Goal: Task Accomplishment & Management: Use online tool/utility

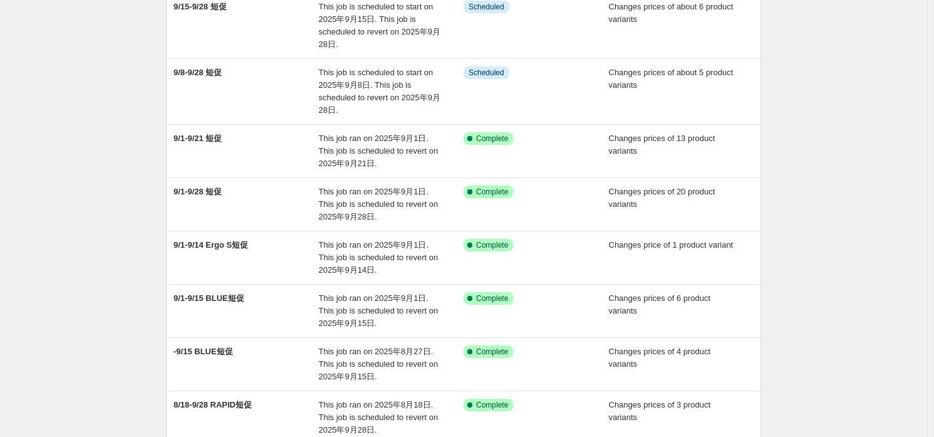
scroll to position [370, 0]
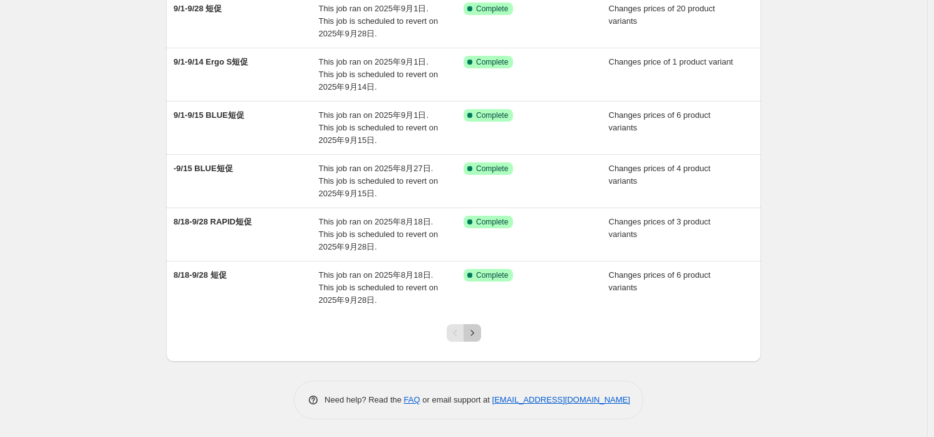
click at [479, 331] on icon "Next" at bounding box center [472, 332] width 13 height 13
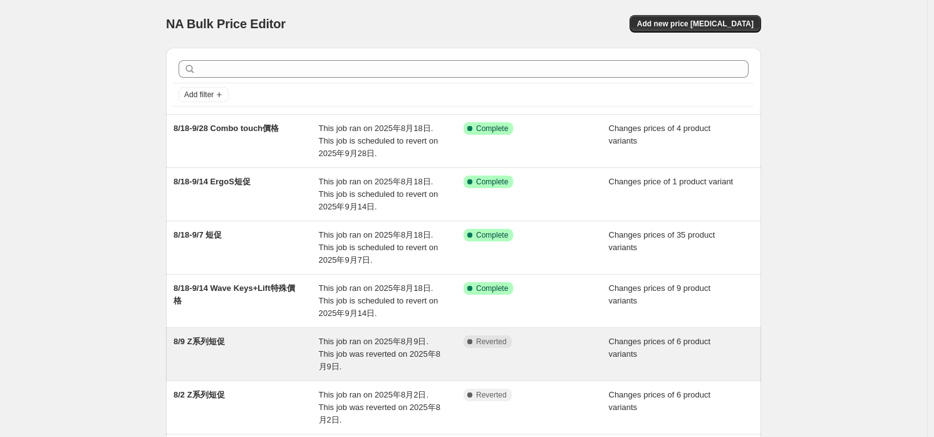
scroll to position [62, 0]
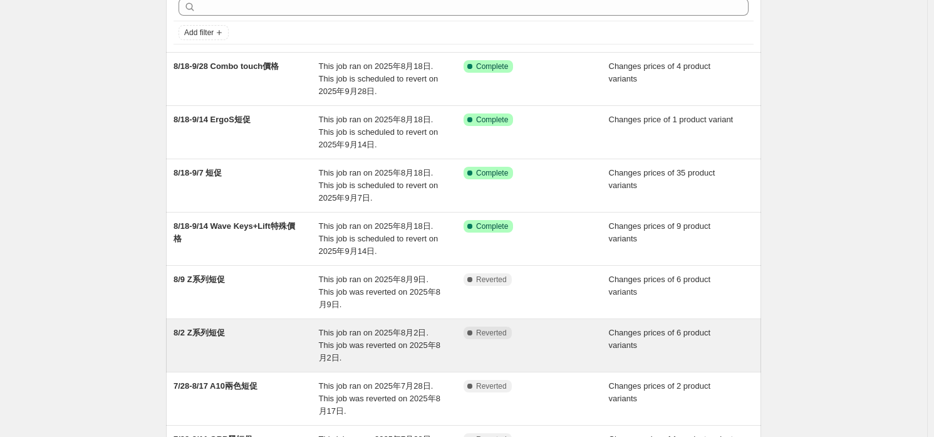
click at [315, 326] on div "8/2 Z系列短促" at bounding box center [245, 345] width 145 height 38
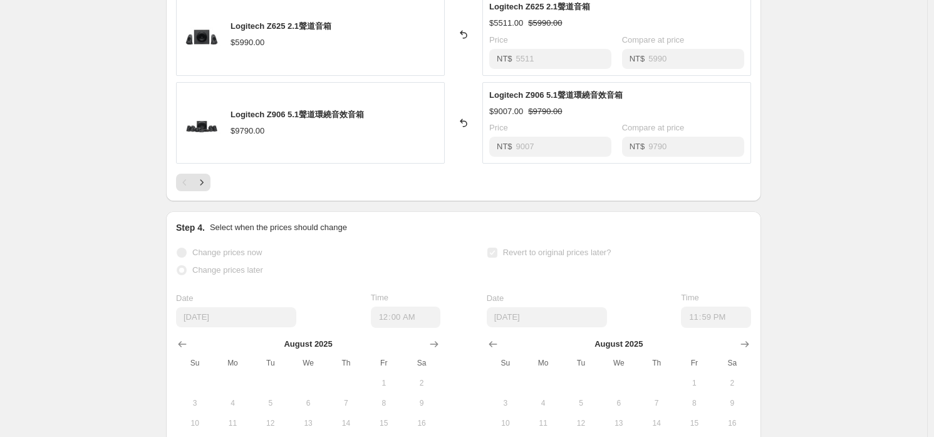
scroll to position [752, 0]
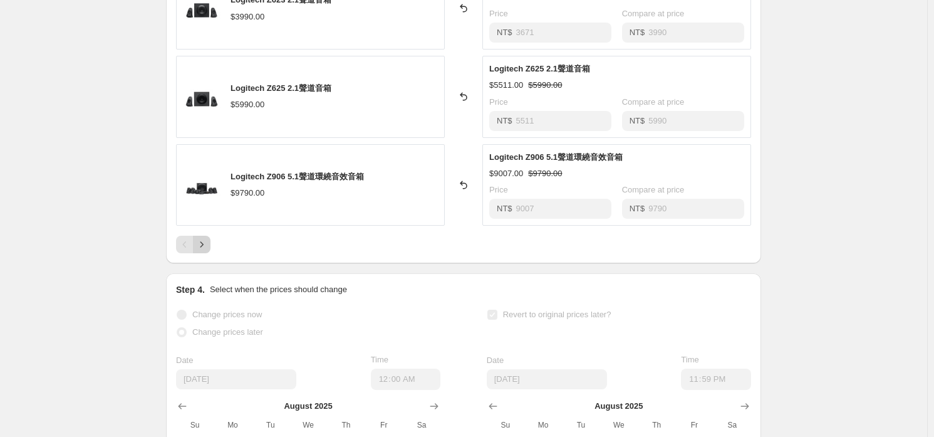
click at [202, 239] on icon "Next" at bounding box center [201, 244] width 13 height 13
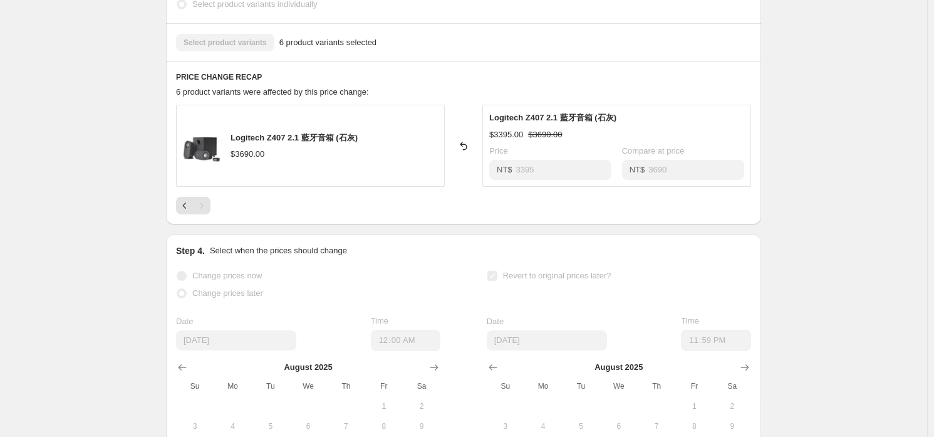
scroll to position [375, 0]
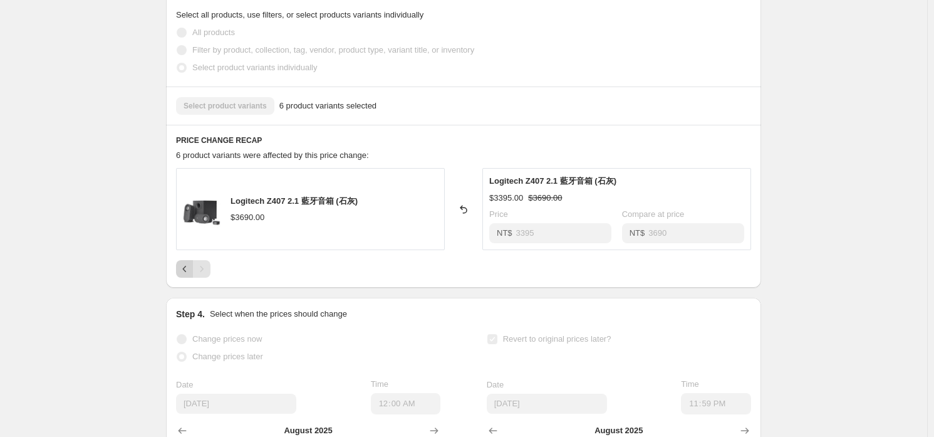
click at [187, 267] on icon "Previous" at bounding box center [185, 268] width 13 height 13
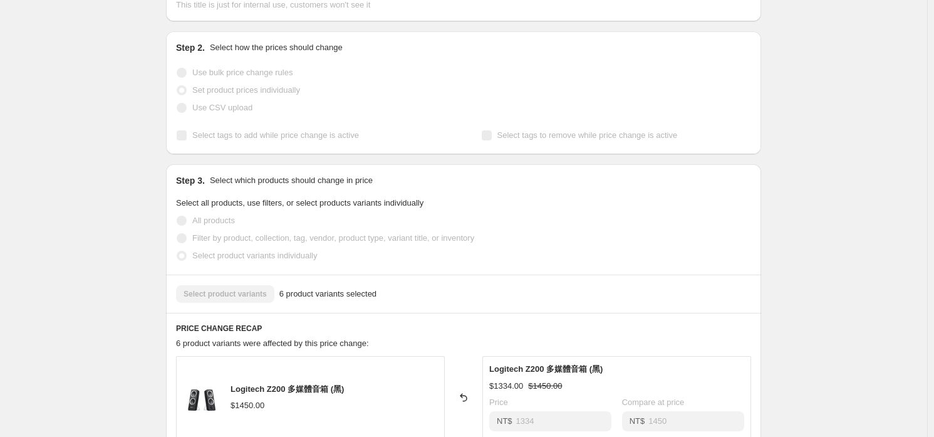
scroll to position [0, 0]
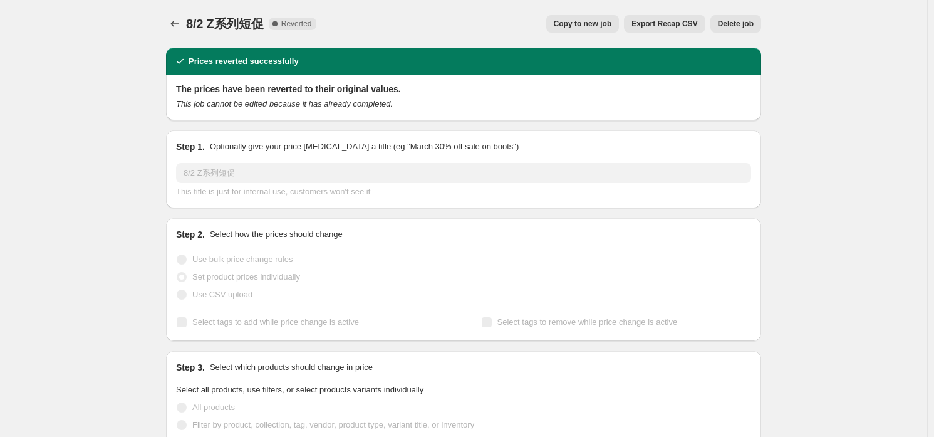
click at [605, 26] on span "Copy to new job" at bounding box center [583, 24] width 58 height 10
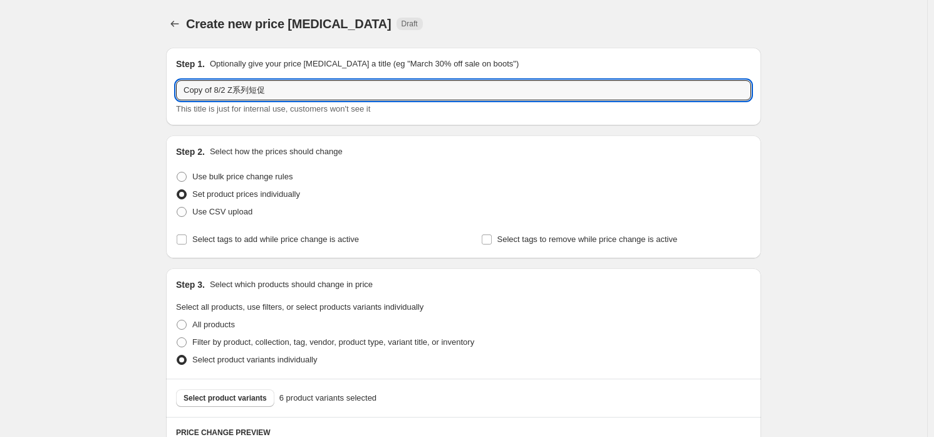
drag, startPoint x: 230, startPoint y: 88, endPoint x: -67, endPoint y: 76, distance: 297.1
click at [0, 76] on html "Home Settings Plans Skip to content Create new price change job. This page is r…" at bounding box center [467, 218] width 934 height 437
click at [215, 100] on input "Copy of 8/2 Z系列短促" at bounding box center [463, 90] width 575 height 20
drag, startPoint x: 230, startPoint y: 86, endPoint x: 175, endPoint y: 83, distance: 55.8
click at [175, 83] on div "Step 1. Optionally give your price change job a title (eg "March 30% off sale o…" at bounding box center [463, 87] width 595 height 78
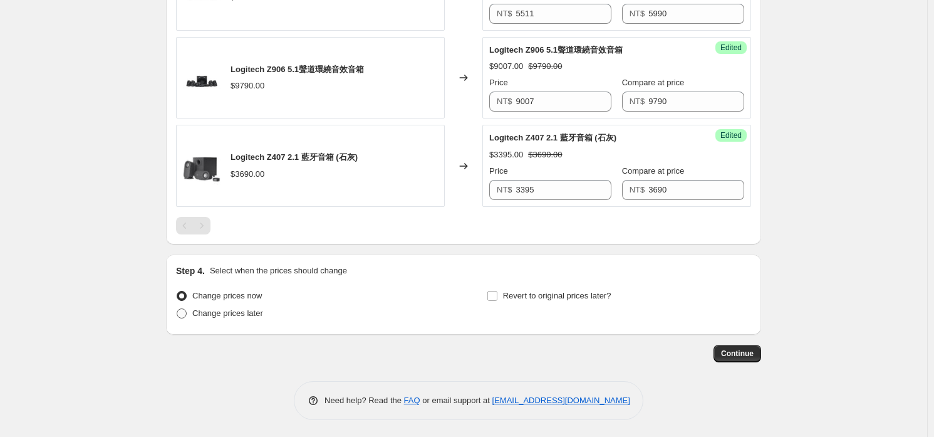
type input "9/6 Z系列短促"
click at [212, 309] on span "Change prices later" at bounding box center [227, 312] width 71 height 9
click at [177, 309] on input "Change prices later" at bounding box center [177, 308] width 1 height 1
radio input "true"
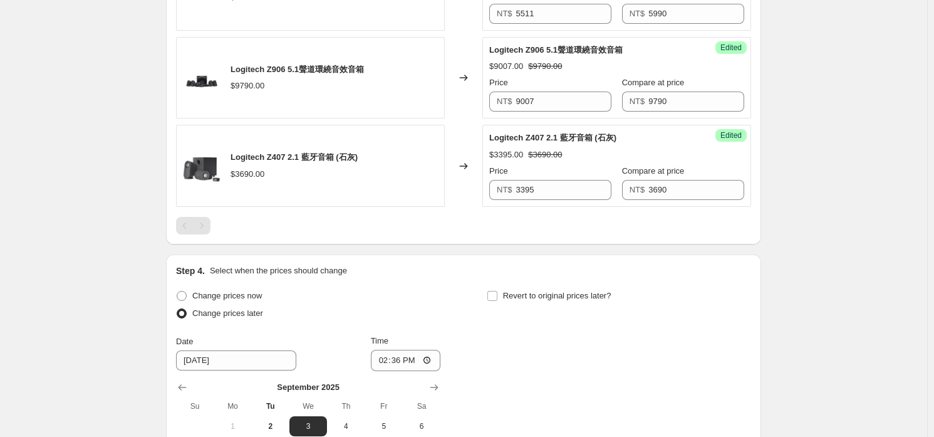
scroll to position [990, 0]
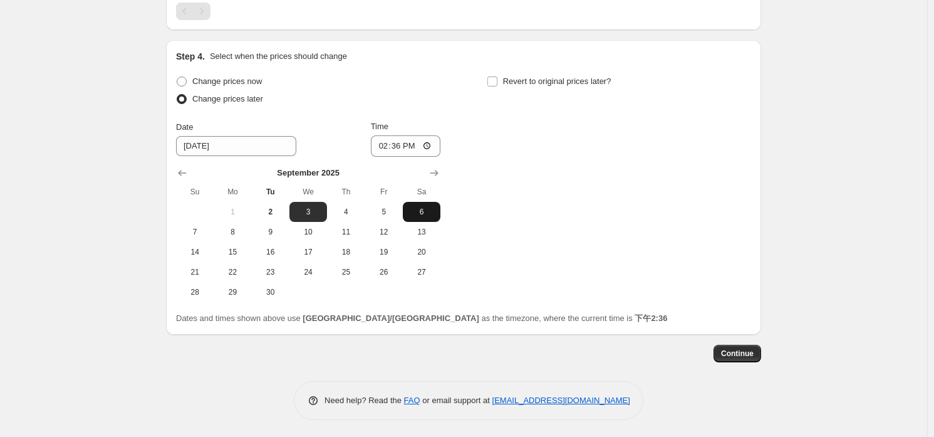
click at [422, 216] on button "6" at bounding box center [422, 212] width 38 height 20
type input "9/6/2025"
click at [406, 145] on input "14:36" at bounding box center [406, 145] width 70 height 21
click at [430, 148] on input "14:36" at bounding box center [406, 145] width 70 height 21
click at [409, 145] on input "02:36" at bounding box center [406, 145] width 70 height 21
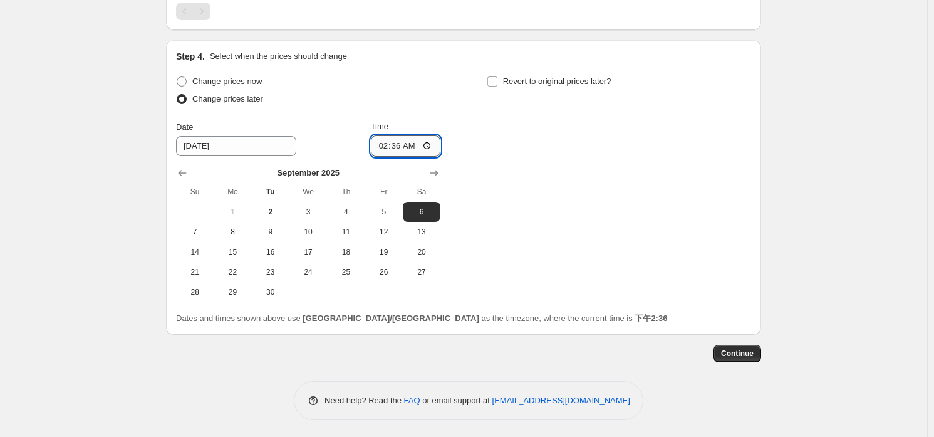
drag, startPoint x: 403, startPoint y: 144, endPoint x: 413, endPoint y: 142, distance: 10.8
click at [406, 143] on input "02:36" at bounding box center [406, 145] width 70 height 21
type input "00:00"
click at [566, 81] on span "Revert to original prices later?" at bounding box center [557, 80] width 108 height 9
click at [497, 81] on input "Revert to original prices later?" at bounding box center [492, 81] width 10 height 10
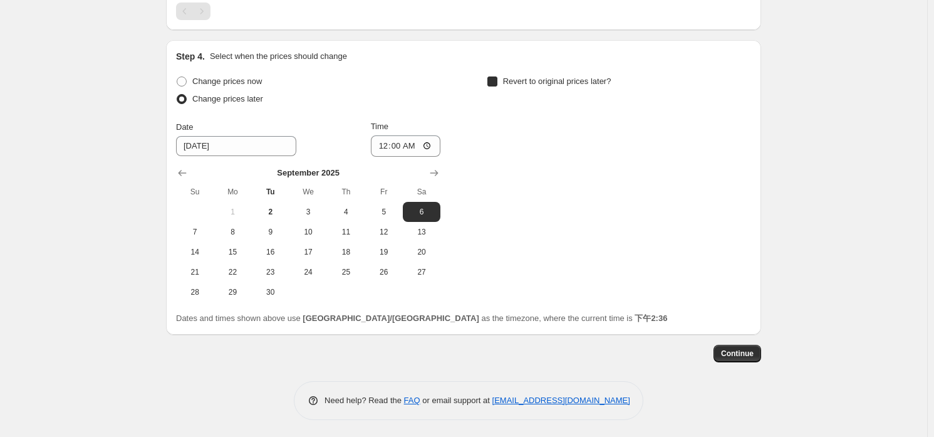
checkbox input "true"
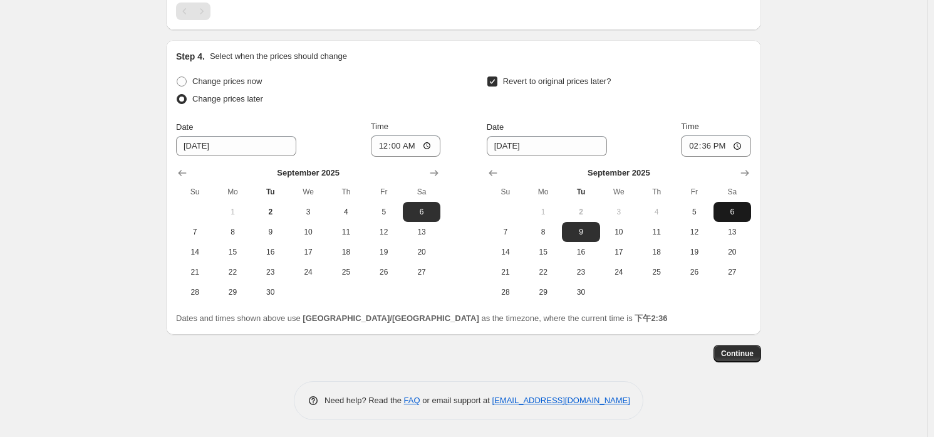
click at [735, 210] on span "6" at bounding box center [732, 212] width 28 height 10
type input "9/6/2025"
click at [705, 142] on input "14:36" at bounding box center [716, 145] width 70 height 21
click at [717, 147] on input "14:36" at bounding box center [716, 145] width 70 height 21
type input "23:59"
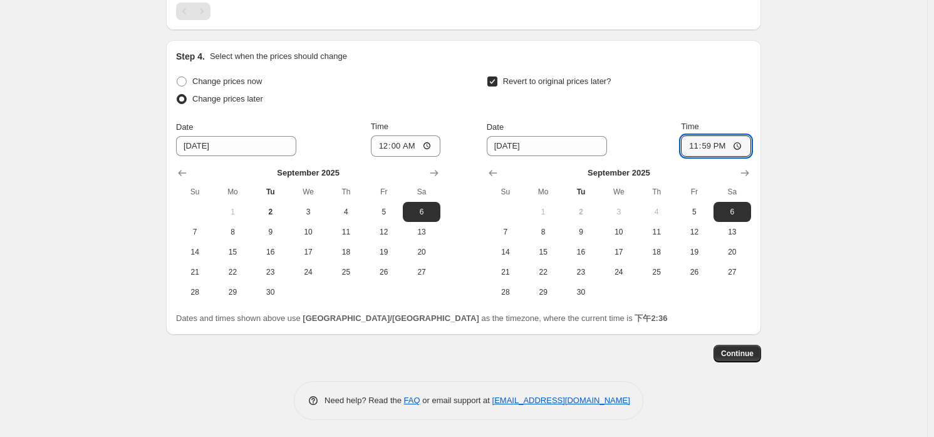
click at [737, 358] on button "Continue" at bounding box center [737, 353] width 48 height 18
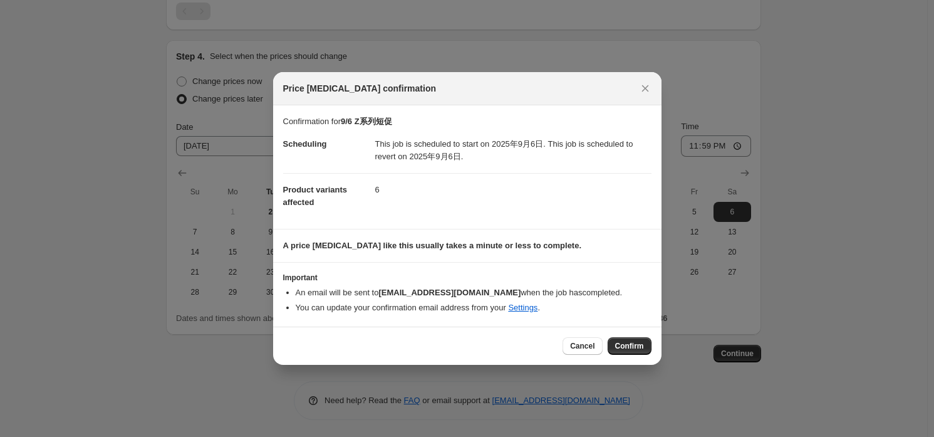
drag, startPoint x: 488, startPoint y: 342, endPoint x: 495, endPoint y: 319, distance: 23.6
click at [488, 342] on div "Cancel Confirm" at bounding box center [467, 346] width 368 height 18
click at [639, 342] on span "Confirm" at bounding box center [629, 346] width 29 height 10
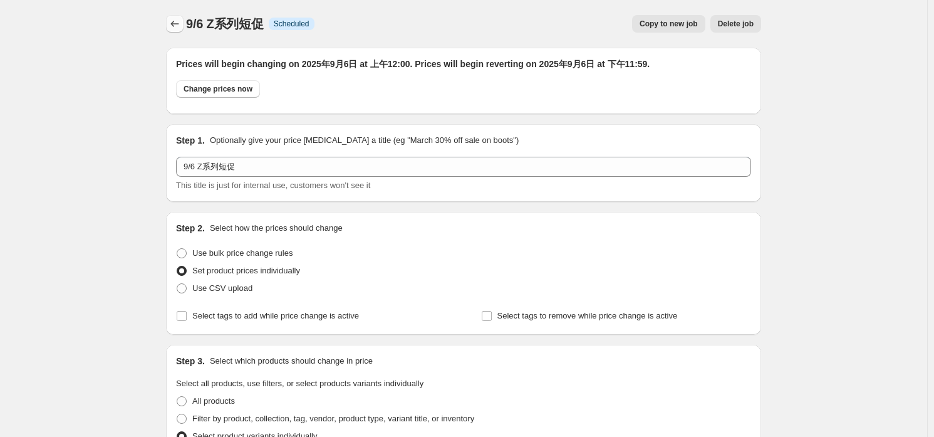
click at [179, 19] on icon "Price change jobs" at bounding box center [174, 24] width 13 height 13
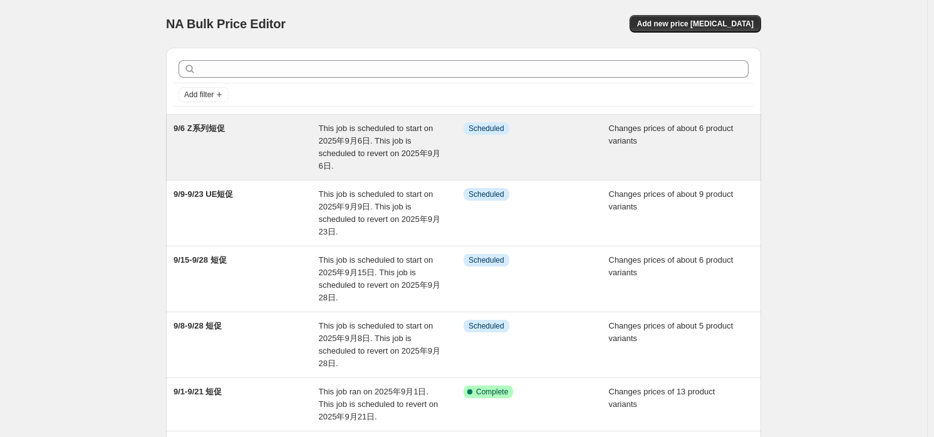
click at [550, 130] on div "Info Scheduled" at bounding box center [526, 128] width 127 height 13
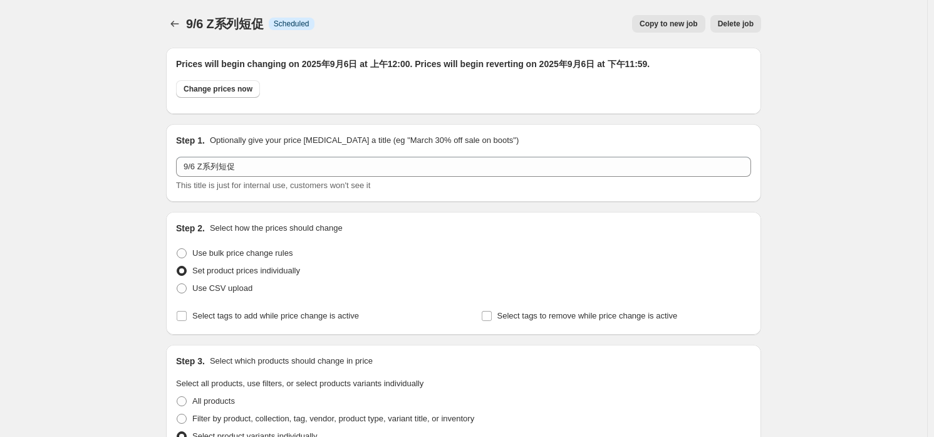
click at [661, 29] on button "Copy to new job" at bounding box center [668, 24] width 73 height 18
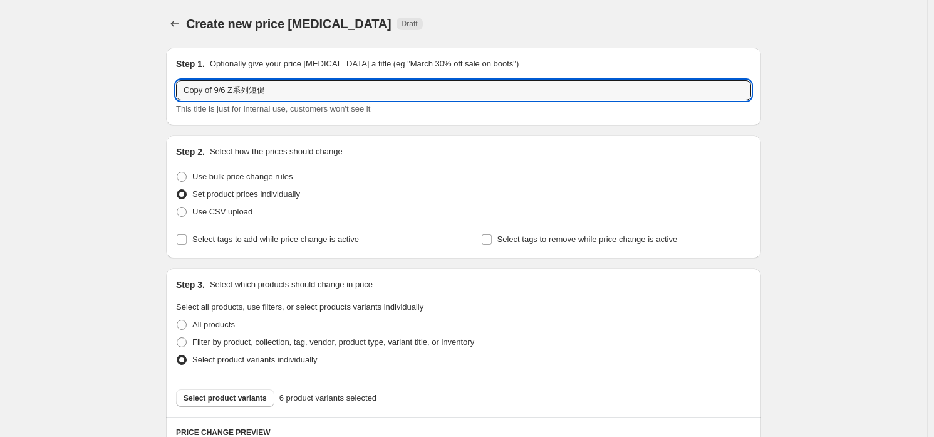
drag, startPoint x: 228, startPoint y: 94, endPoint x: 138, endPoint y: 94, distance: 90.2
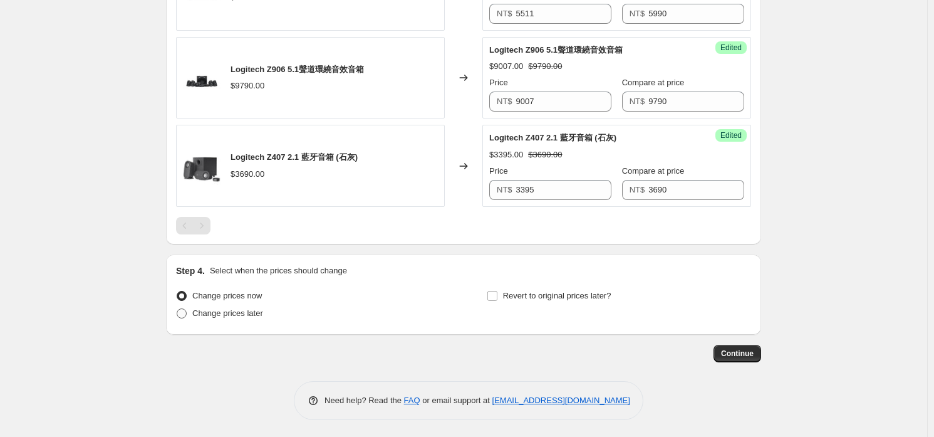
type input "9/13 Z系列短促"
click at [245, 310] on span "Change prices later" at bounding box center [227, 312] width 71 height 9
click at [177, 309] on input "Change prices later" at bounding box center [177, 308] width 1 height 1
radio input "true"
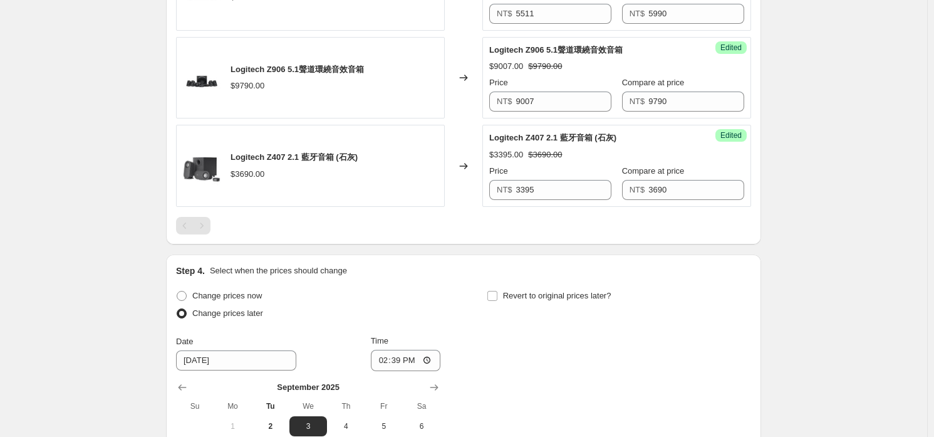
scroll to position [990, 0]
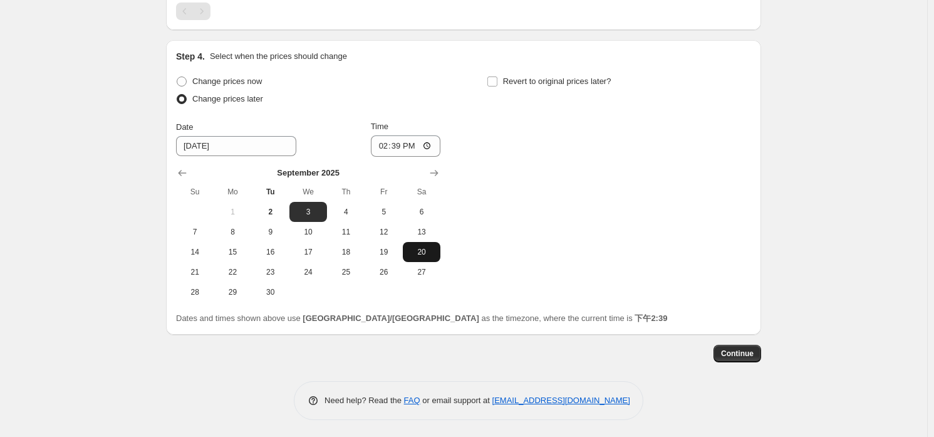
click at [424, 242] on button "20" at bounding box center [422, 252] width 38 height 20
click at [425, 224] on button "13" at bounding box center [422, 232] width 38 height 20
type input "9/13/2025"
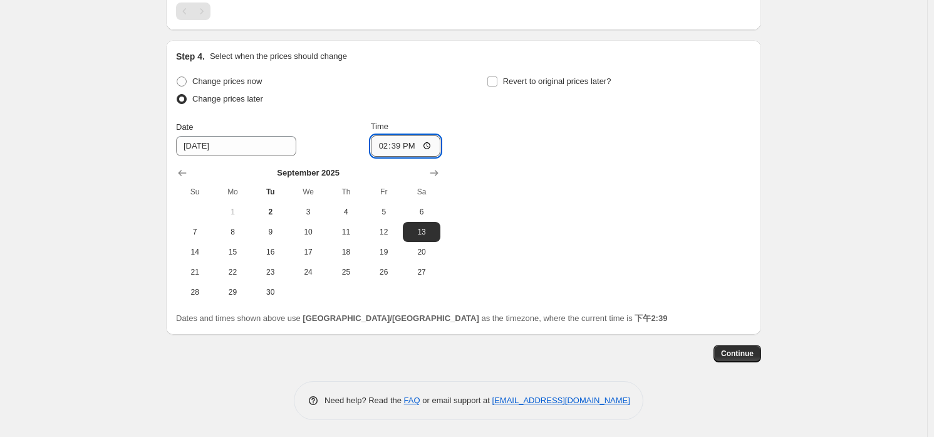
click at [395, 137] on input "14:39" at bounding box center [406, 145] width 70 height 21
click at [400, 144] on input "14:39" at bounding box center [406, 145] width 70 height 21
click at [427, 140] on input "12:00" at bounding box center [406, 145] width 70 height 21
type input "00:00"
click at [537, 60] on div "Step 4. Select when the prices should change" at bounding box center [463, 56] width 575 height 13
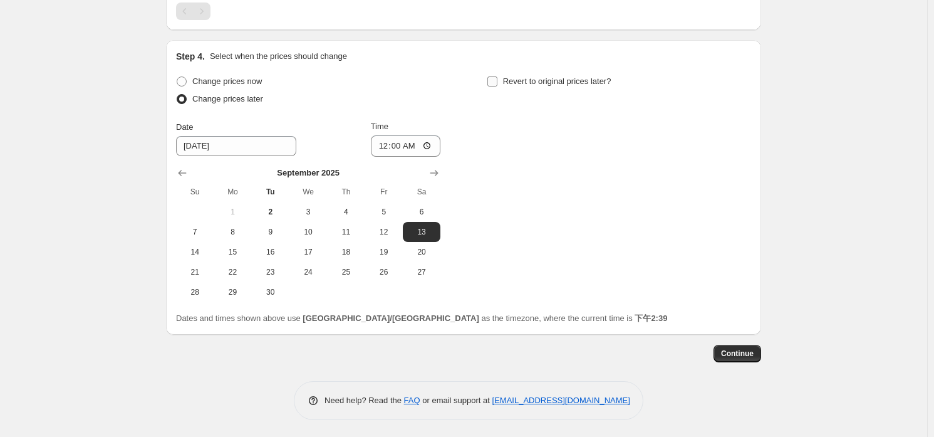
click at [541, 81] on span "Revert to original prices later?" at bounding box center [557, 80] width 108 height 9
click at [497, 81] on input "Revert to original prices later?" at bounding box center [492, 81] width 10 height 10
checkbox input "true"
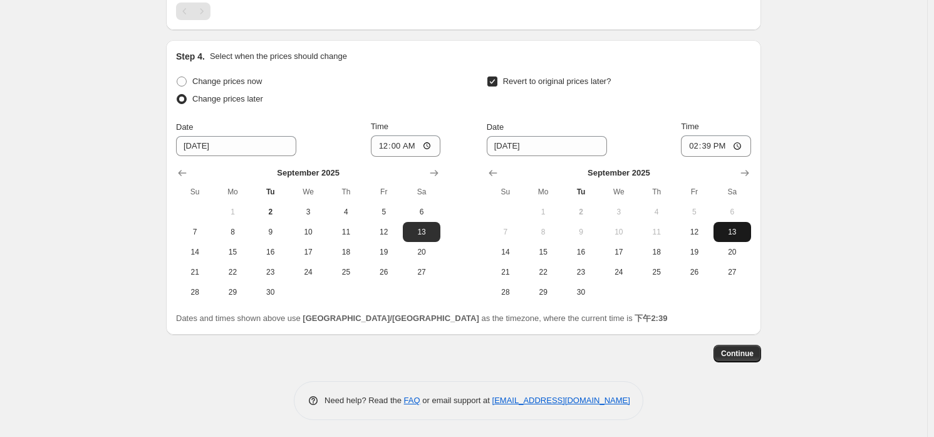
click at [734, 230] on span "13" at bounding box center [732, 232] width 28 height 10
type input "9/13/2025"
click at [718, 142] on input "14:39" at bounding box center [716, 145] width 70 height 21
type input "23:59"
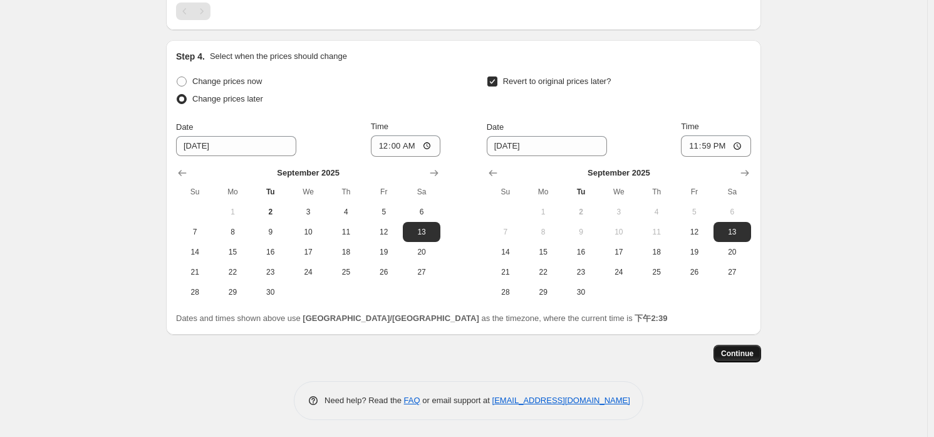
click at [758, 355] on button "Continue" at bounding box center [737, 353] width 48 height 18
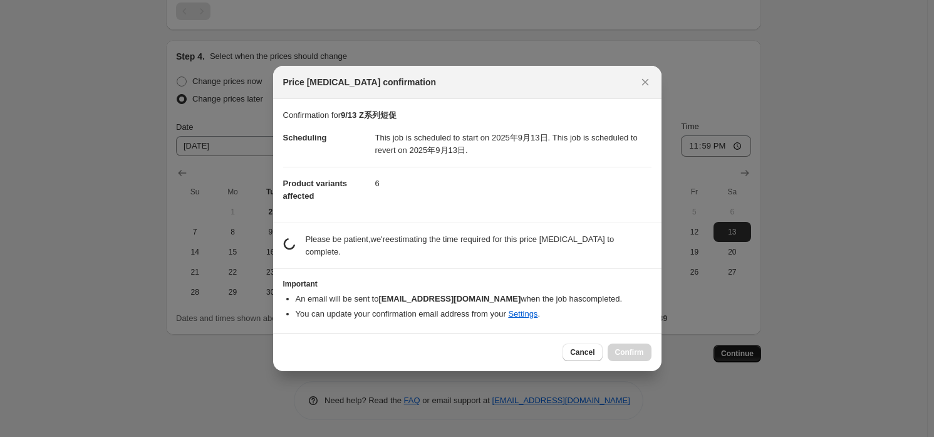
scroll to position [0, 0]
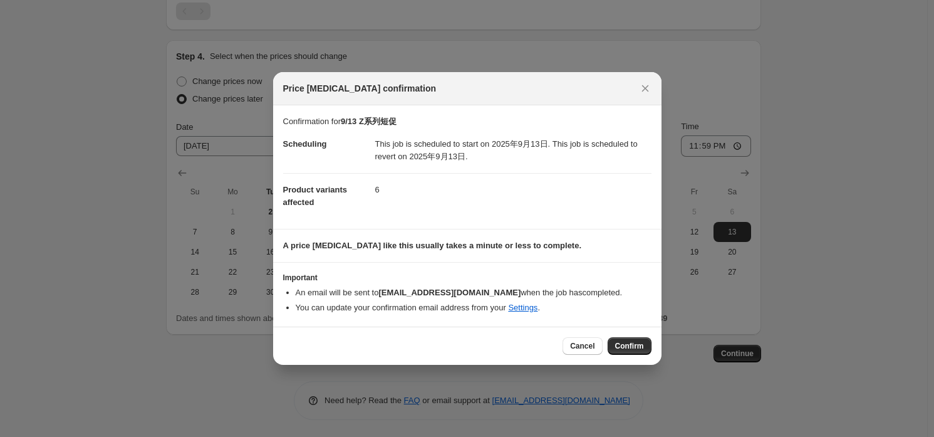
click at [631, 339] on button "Confirm" at bounding box center [630, 346] width 44 height 18
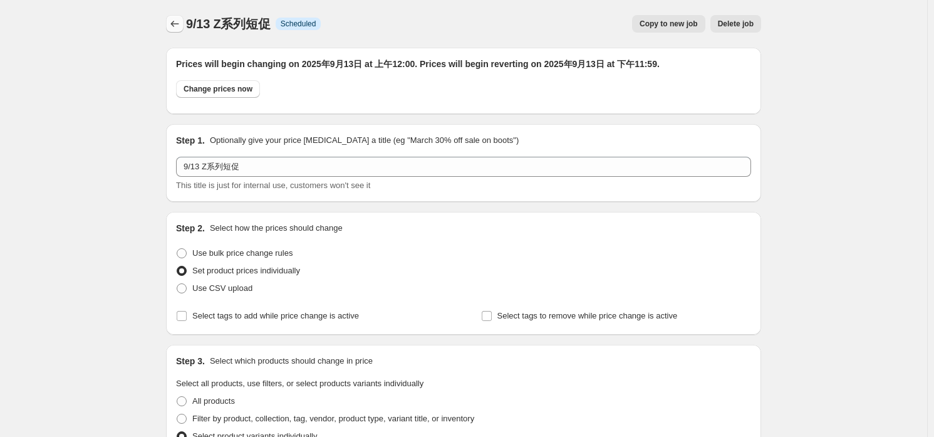
click at [178, 22] on icon "Price change jobs" at bounding box center [174, 24] width 13 height 13
